Goal: Task Accomplishment & Management: Manage account settings

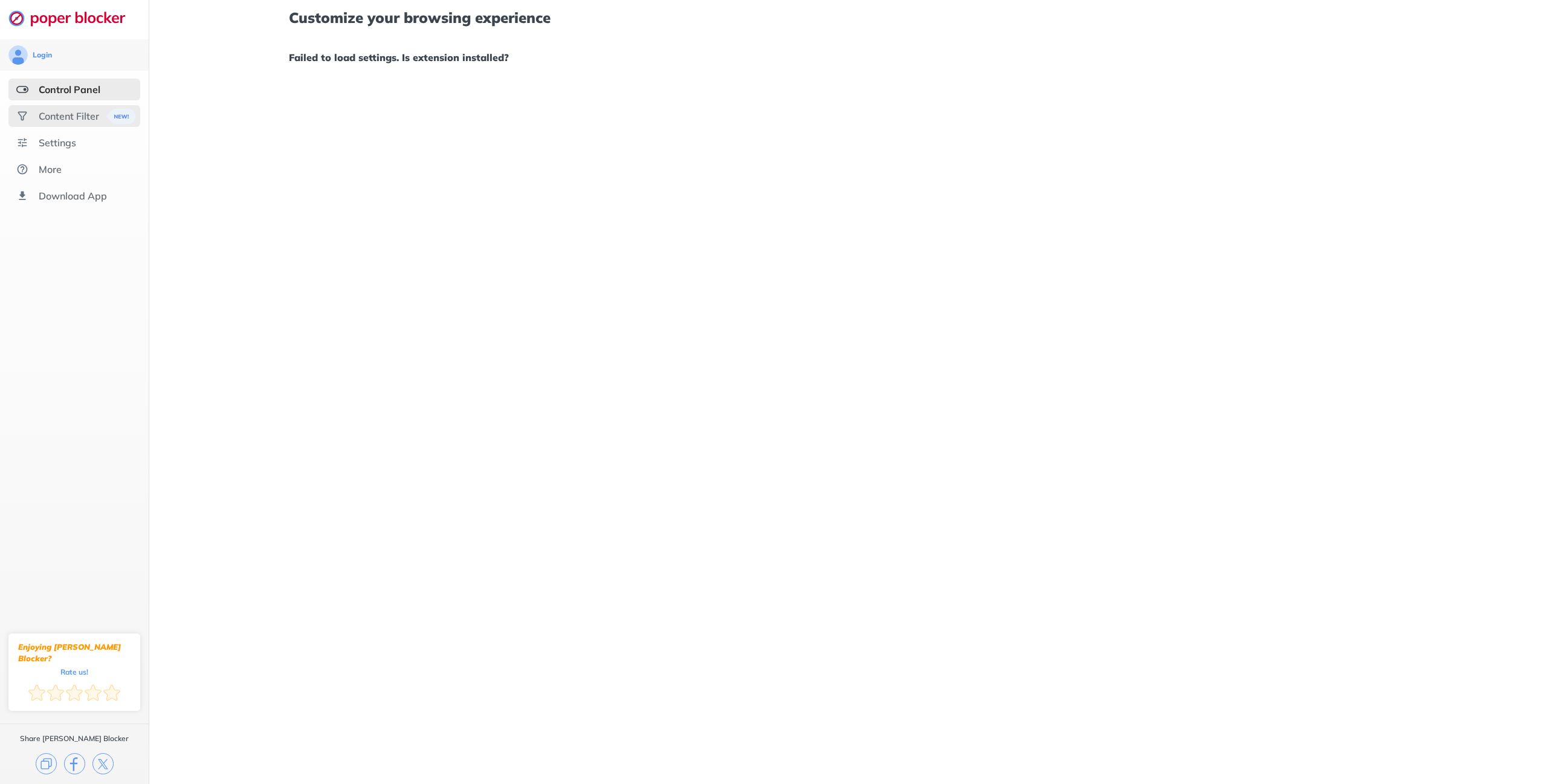
click at [63, 118] on div "Content Filter" at bounding box center [69, 116] width 60 height 12
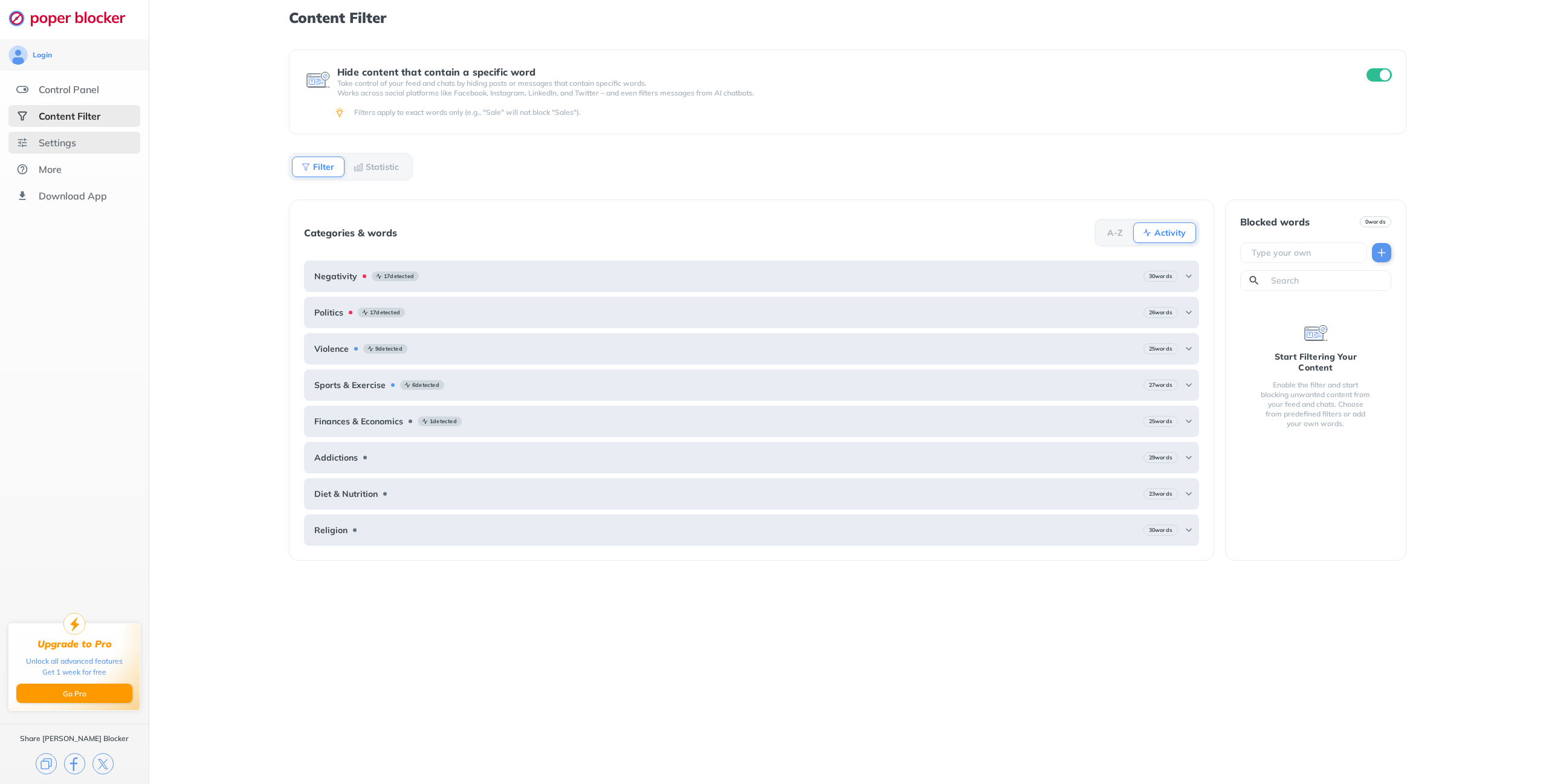
click at [75, 148] on div "Settings" at bounding box center [57, 142] width 37 height 12
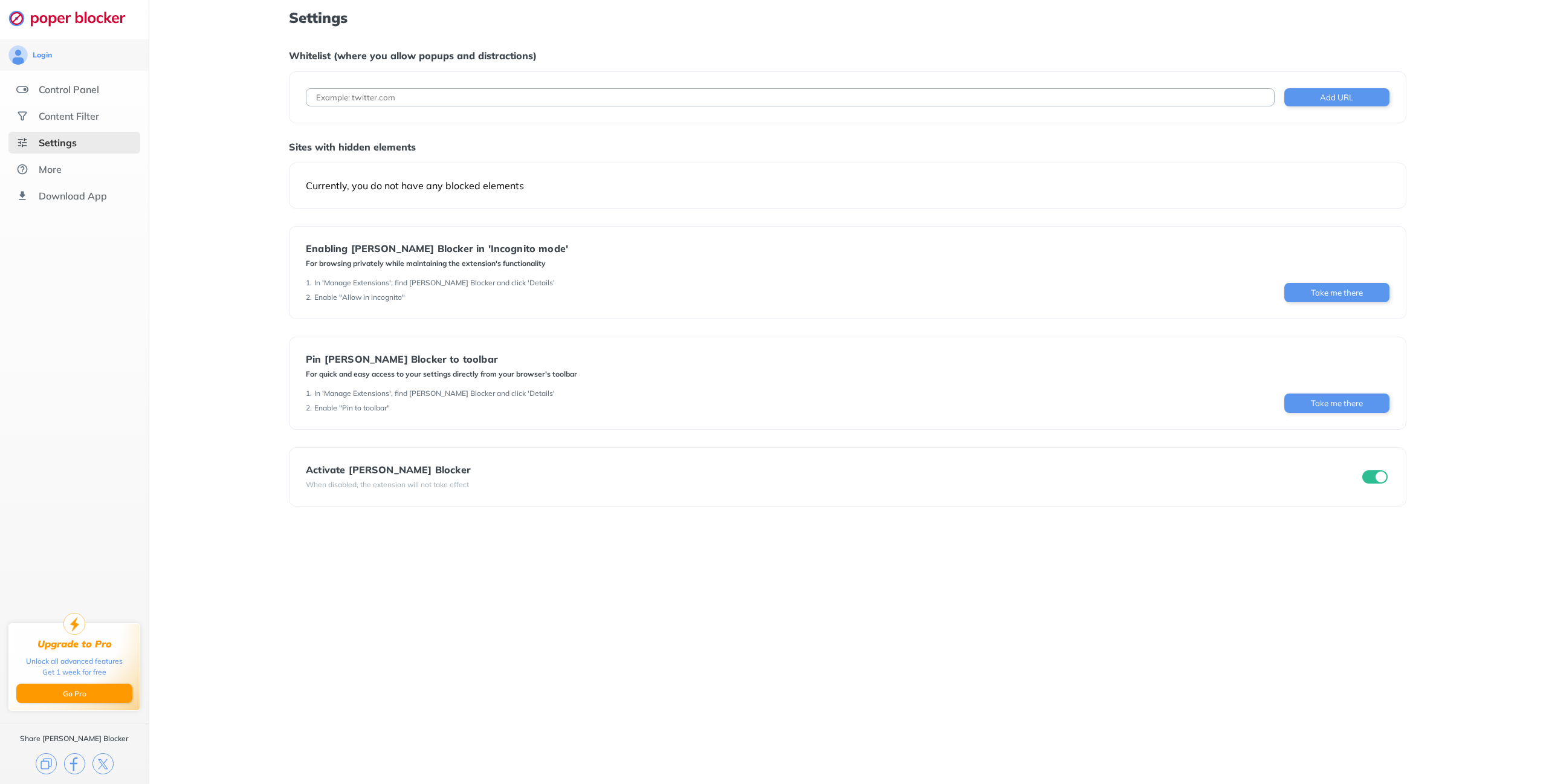
click at [1372, 474] on input "checkbox" at bounding box center [1375, 476] width 25 height 13
click at [72, 86] on div "Control Panel" at bounding box center [69, 90] width 60 height 12
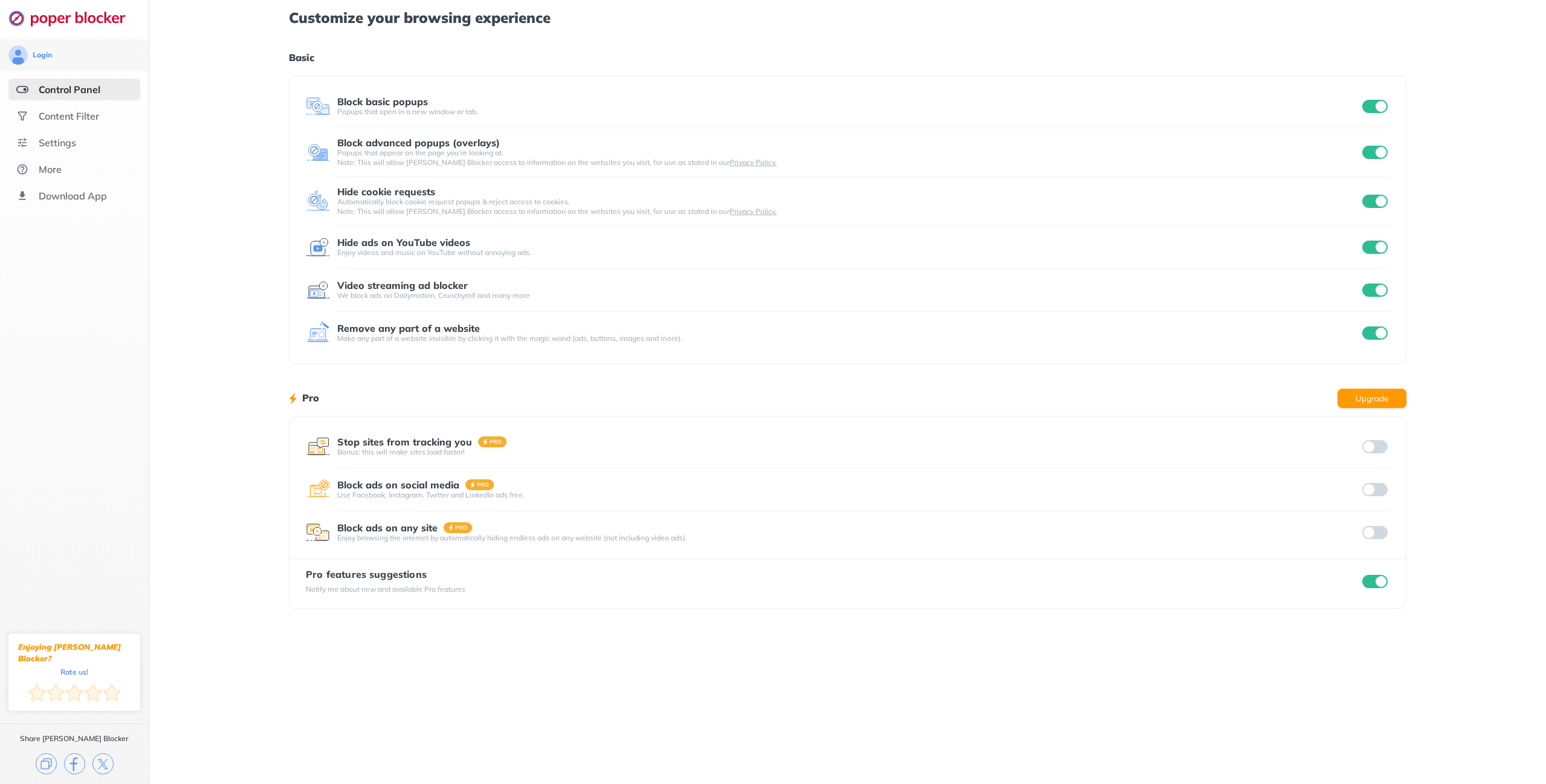
click at [1383, 105] on input "checkbox" at bounding box center [1375, 106] width 25 height 13
click at [1378, 163] on div "Block advanced popups (overlays) Popups that appear on the page you’re looking …" at bounding box center [848, 152] width 1084 height 30
click at [1383, 148] on input "checkbox" at bounding box center [1375, 151] width 25 height 13
